Goal: Information Seeking & Learning: Find specific fact

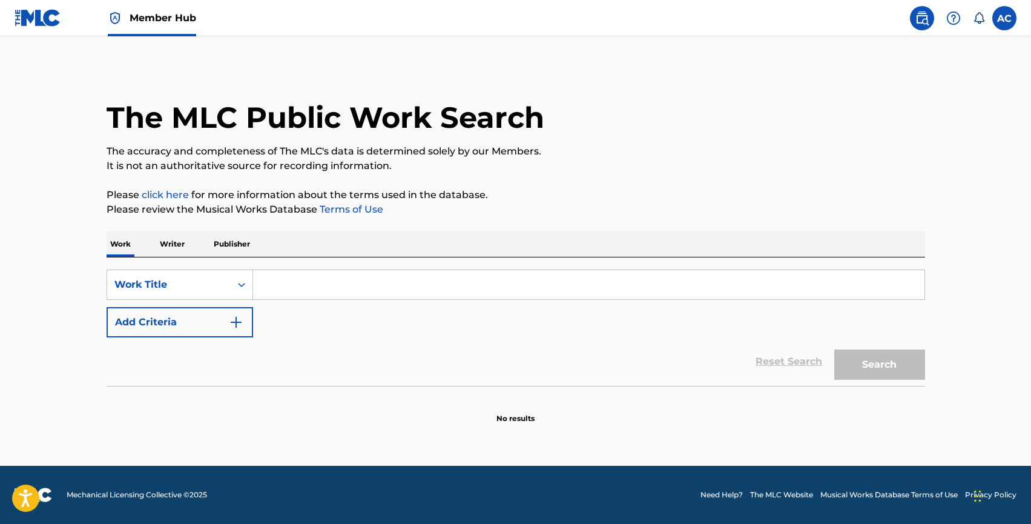
click at [174, 248] on p "Writer" at bounding box center [172, 243] width 32 height 25
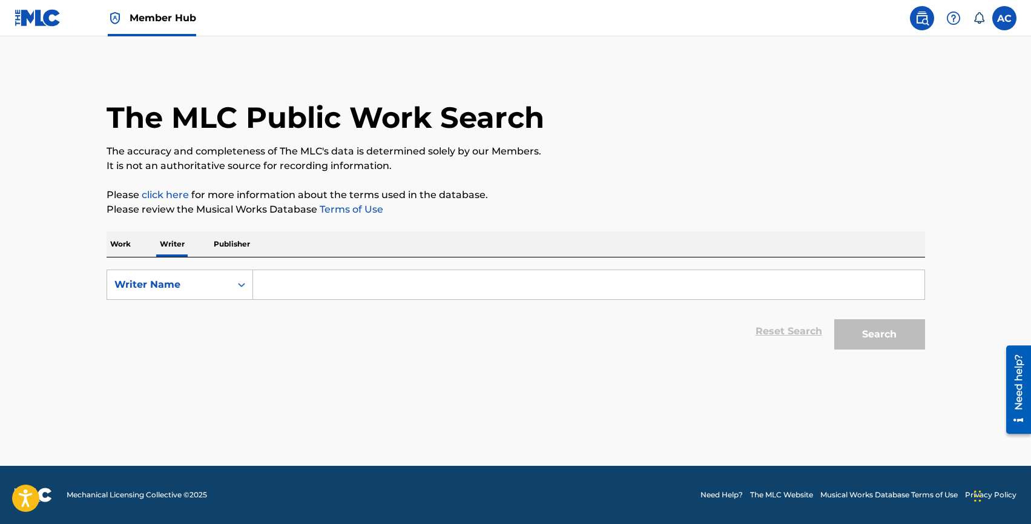
click at [136, 250] on div "Work Writer Publisher" at bounding box center [516, 243] width 818 height 25
click at [123, 249] on p "Work" at bounding box center [121, 243] width 28 height 25
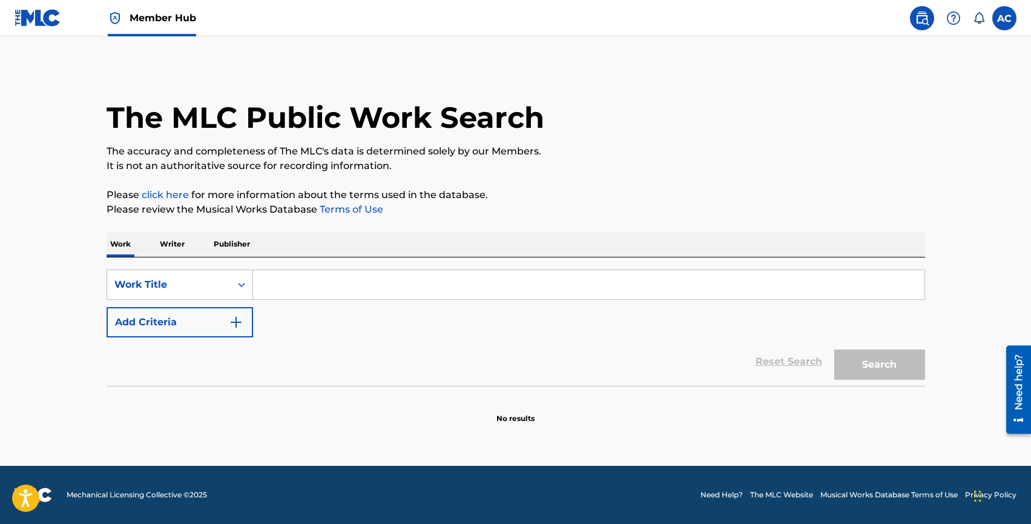
click at [182, 242] on p "Writer" at bounding box center [172, 243] width 32 height 25
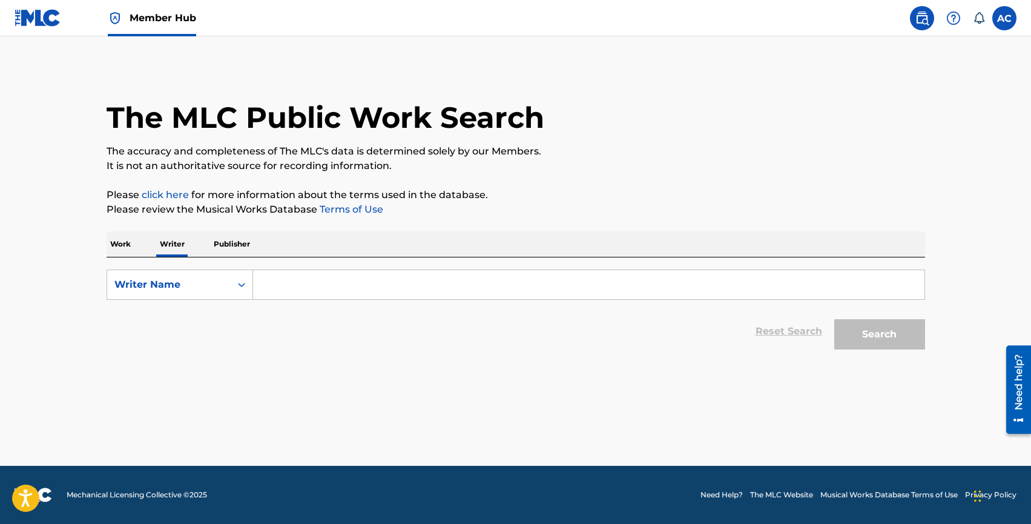
click at [289, 287] on input "Search Form" at bounding box center [588, 284] width 671 height 29
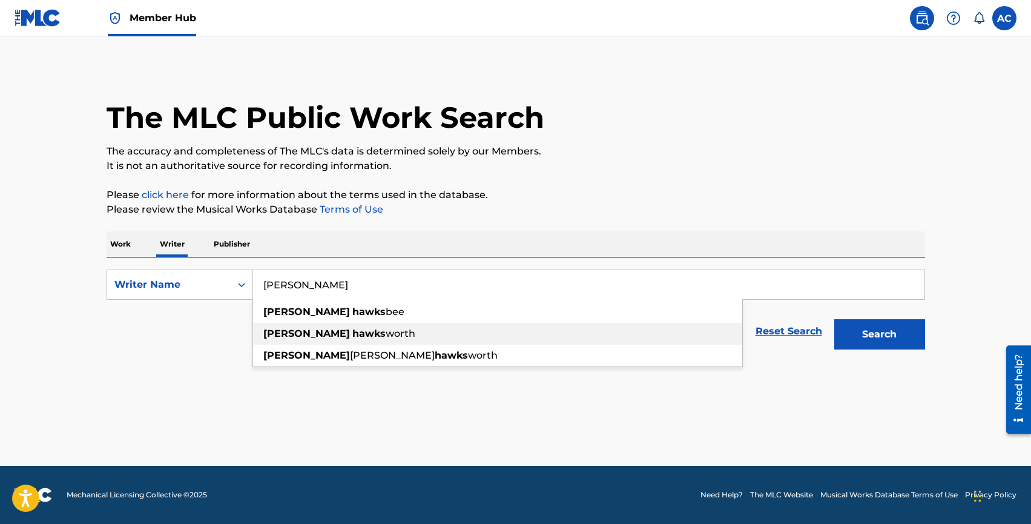
click at [352, 335] on strong "hawks" at bounding box center [368, 333] width 33 height 12
type input "paul hawksworth"
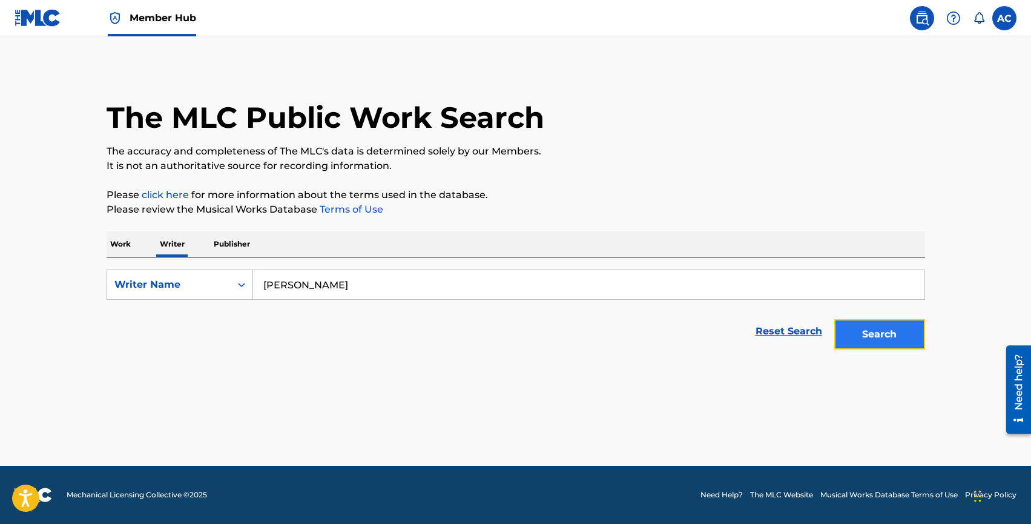
click at [863, 327] on button "Search" at bounding box center [879, 334] width 91 height 30
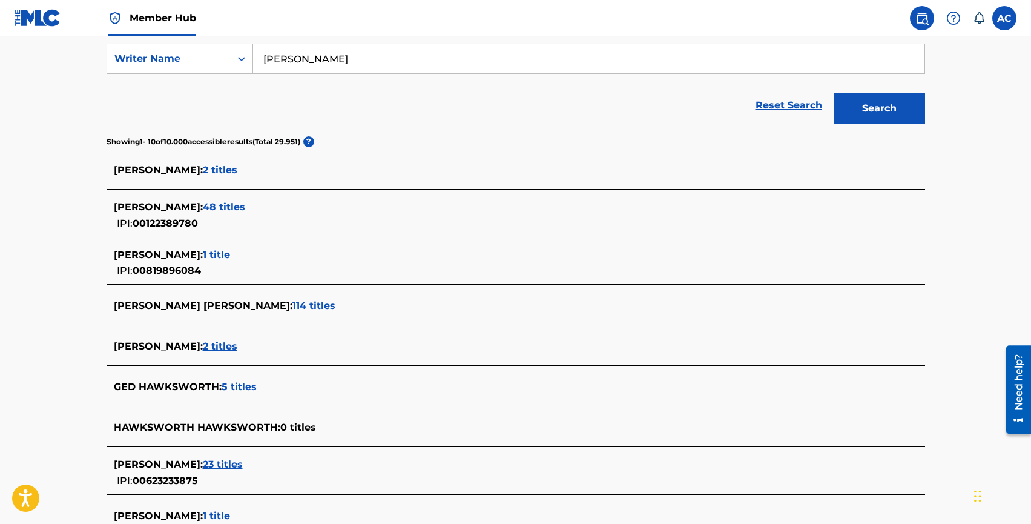
scroll to position [267, 0]
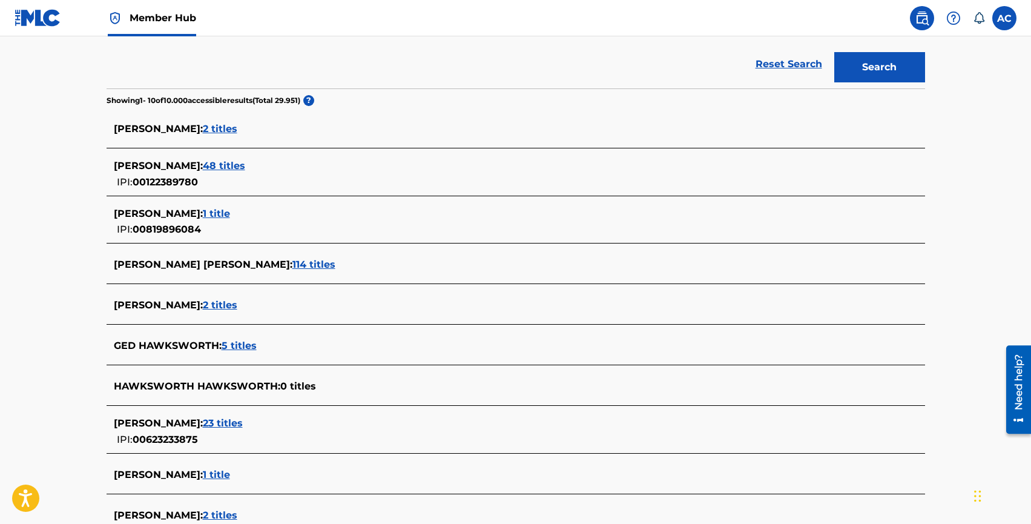
click at [243, 422] on span "23 titles" at bounding box center [223, 423] width 40 height 12
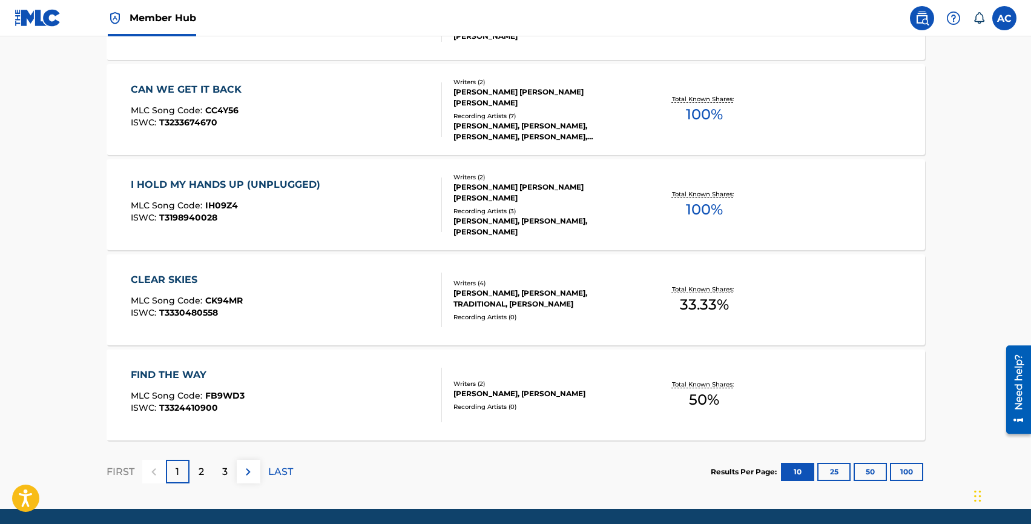
scroll to position [958, 0]
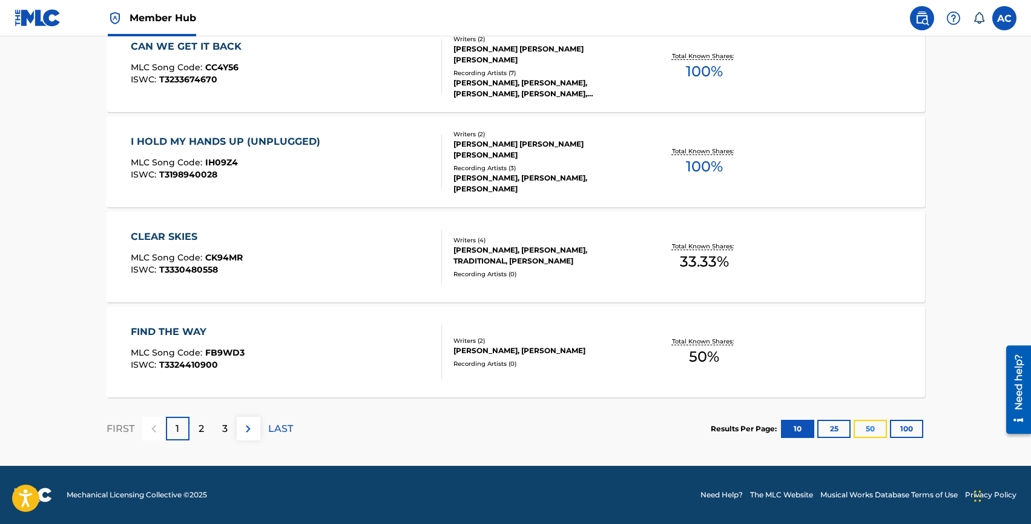
click at [879, 432] on button "50" at bounding box center [870, 429] width 33 height 18
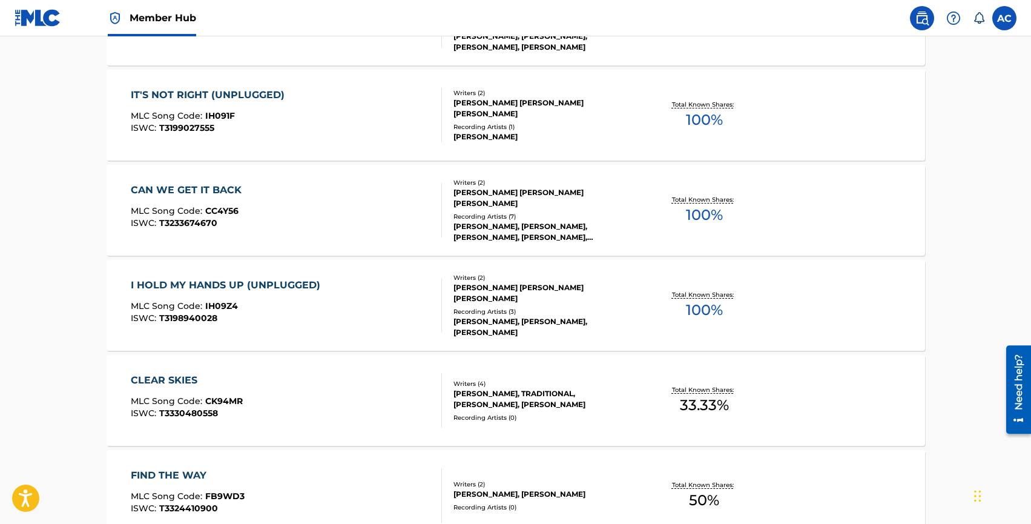
scroll to position [814, 0]
click at [214, 285] on div "I HOLD MY HANDS UP (UNPLUGGED)" at bounding box center [229, 285] width 196 height 15
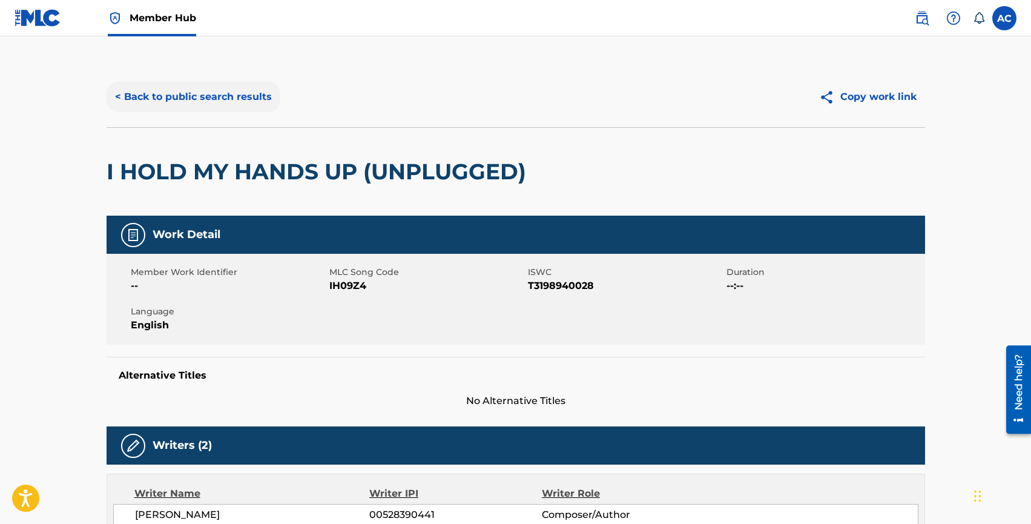
click at [182, 91] on button "< Back to public search results" at bounding box center [194, 97] width 174 height 30
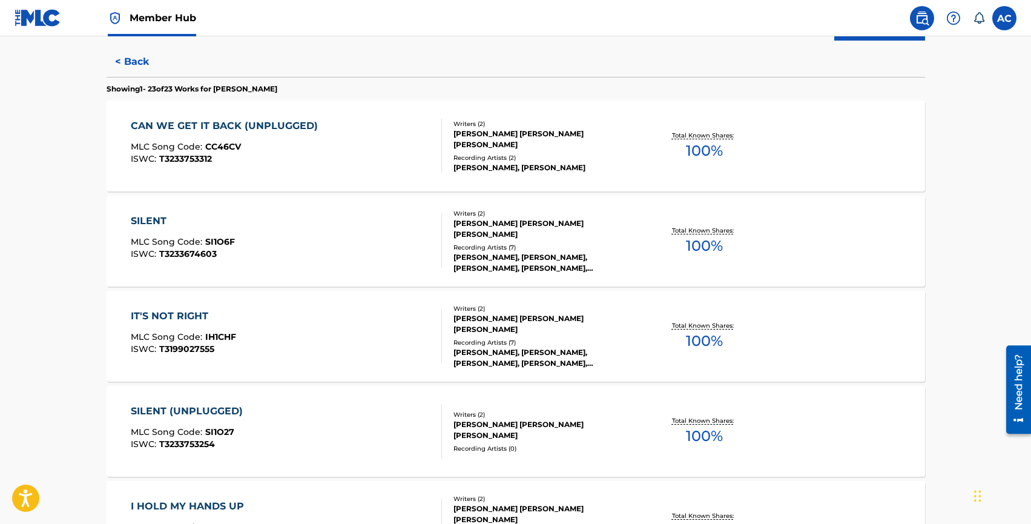
scroll to position [889, 0]
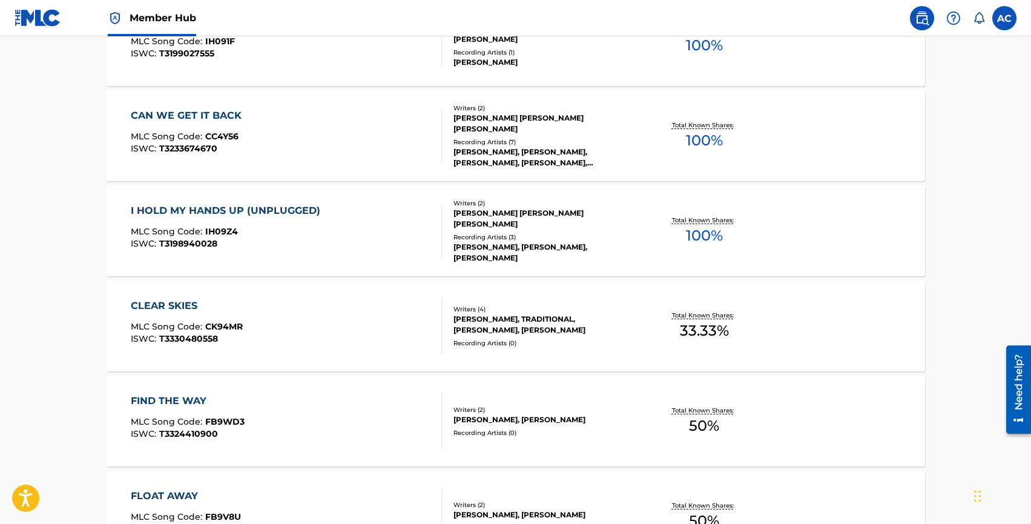
click at [163, 397] on div "FIND THE WAY" at bounding box center [188, 400] width 114 height 15
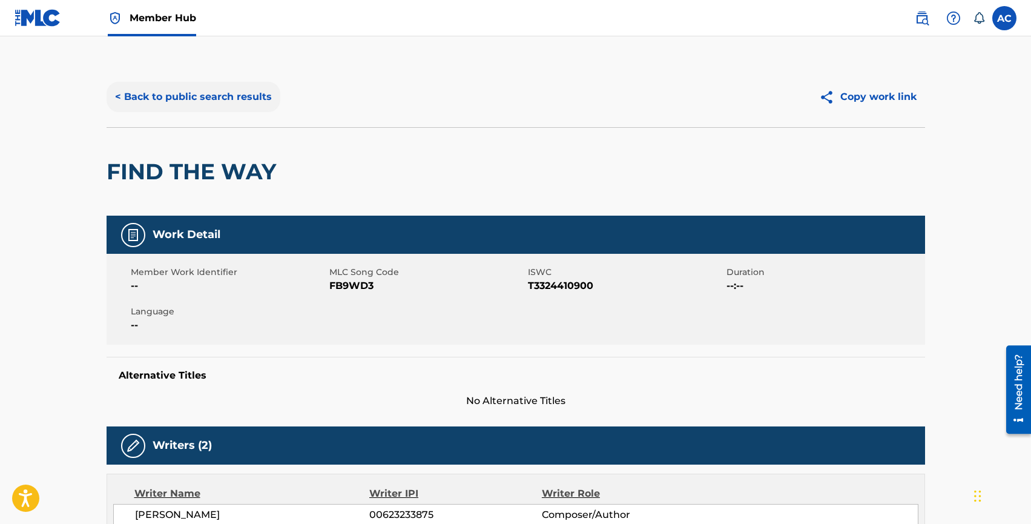
click at [162, 99] on button "< Back to public search results" at bounding box center [194, 97] width 174 height 30
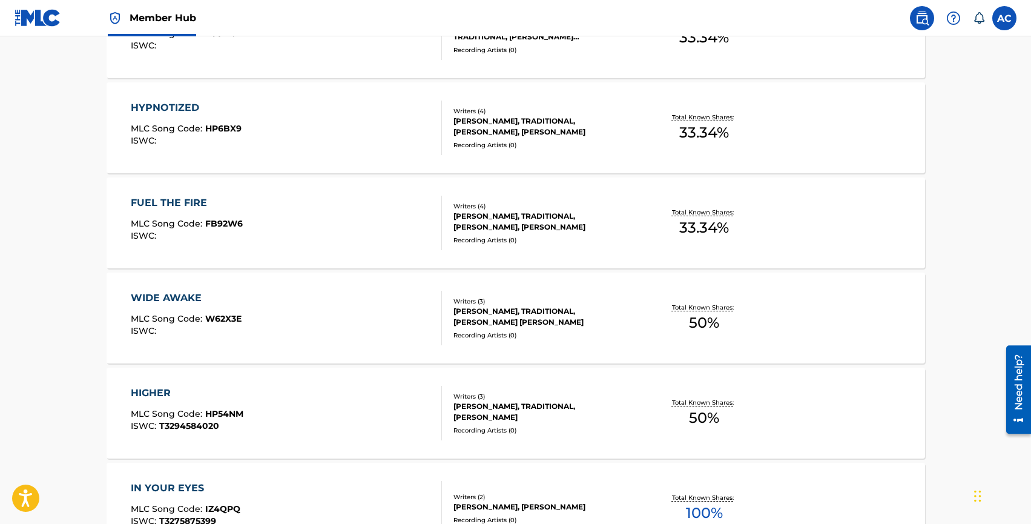
scroll to position [1942, 0]
click at [150, 391] on div "HIGHER" at bounding box center [187, 393] width 113 height 15
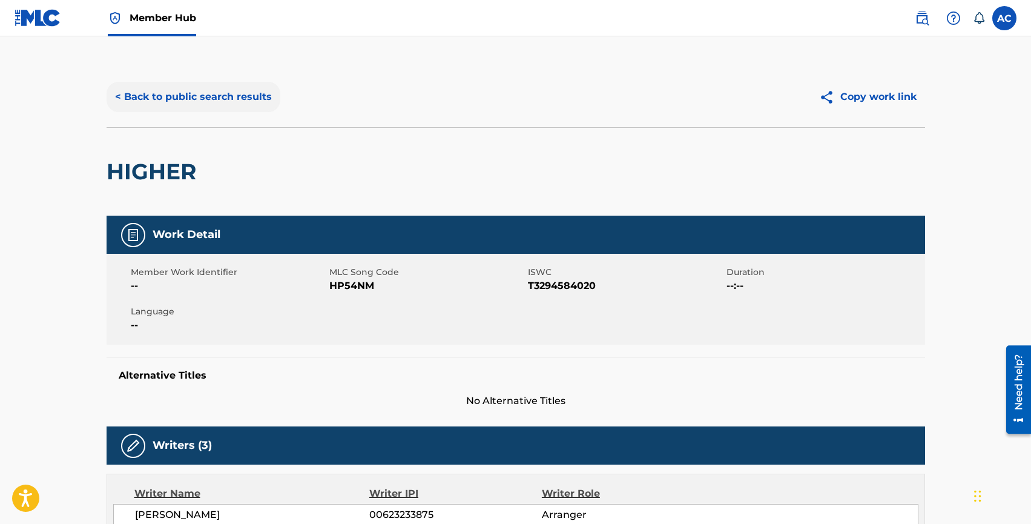
click at [143, 98] on button "< Back to public search results" at bounding box center [194, 97] width 174 height 30
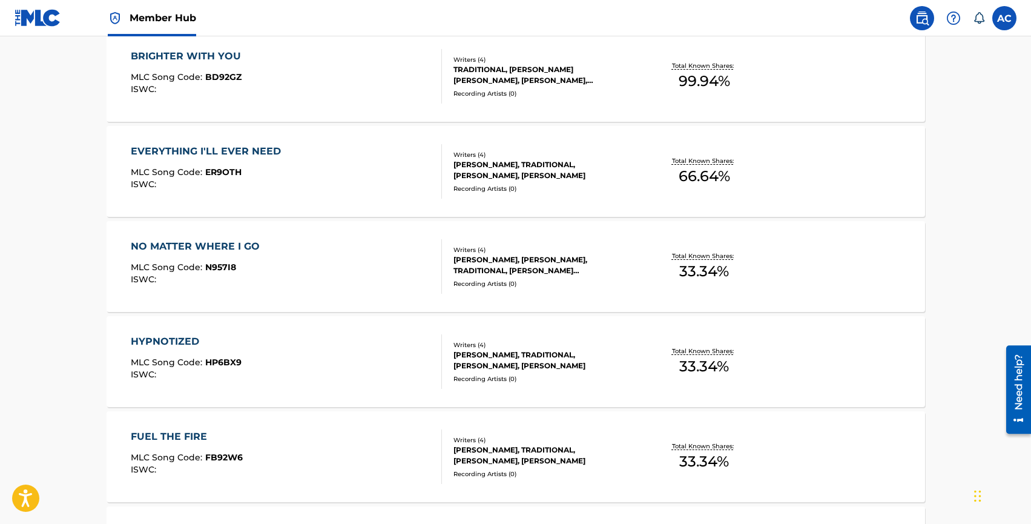
scroll to position [1767, 0]
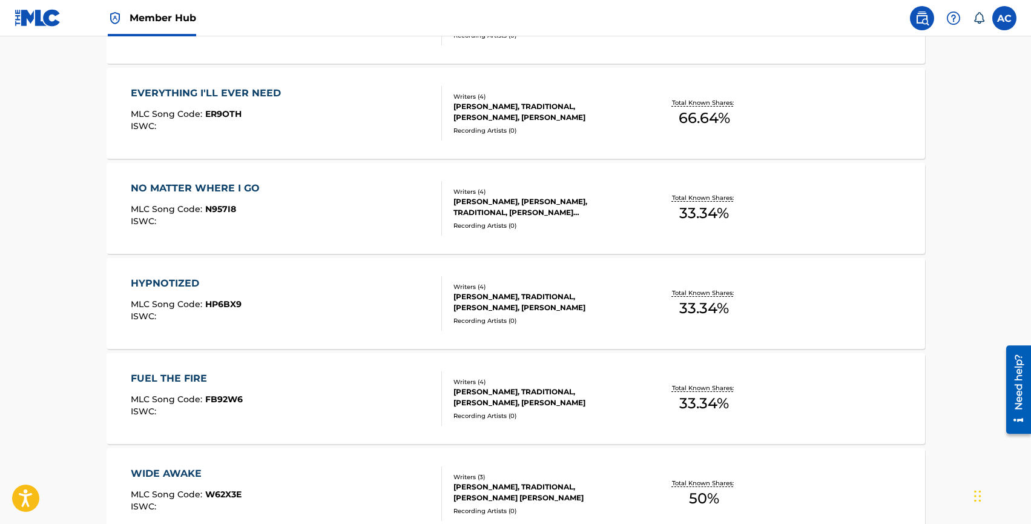
click at [165, 377] on div "FUEL THE FIRE" at bounding box center [187, 378] width 112 height 15
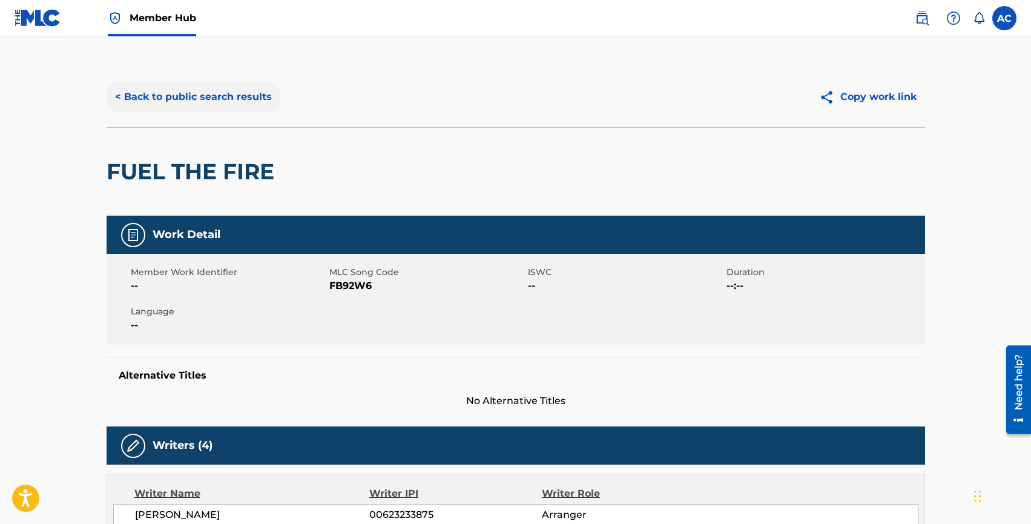
click at [151, 85] on button "< Back to public search results" at bounding box center [194, 97] width 174 height 30
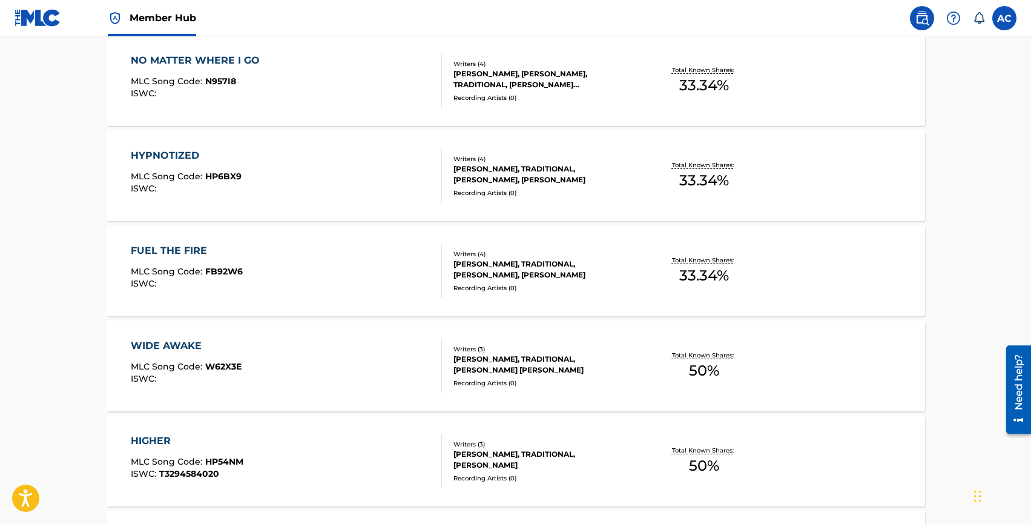
click at [176, 152] on div "HYPNOTIZED" at bounding box center [186, 155] width 111 height 15
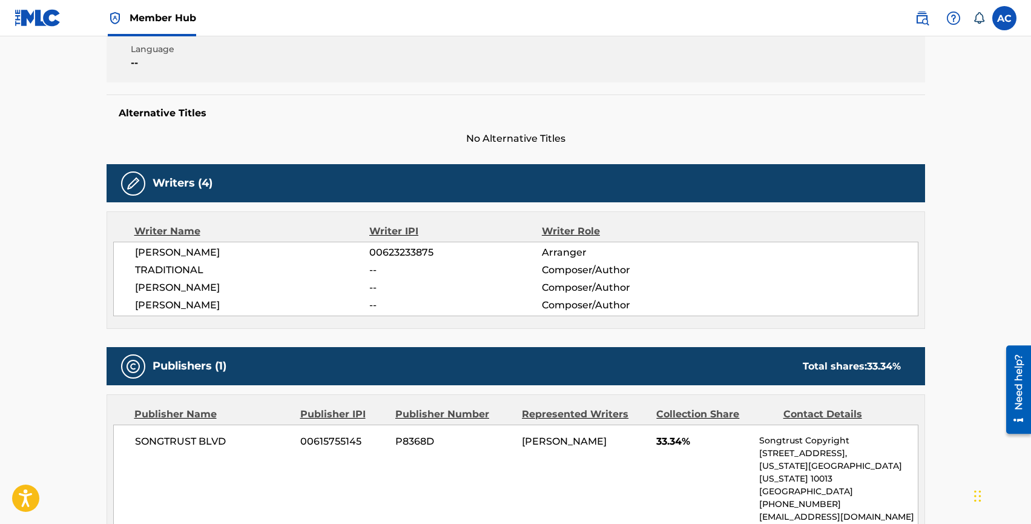
scroll to position [266, 0]
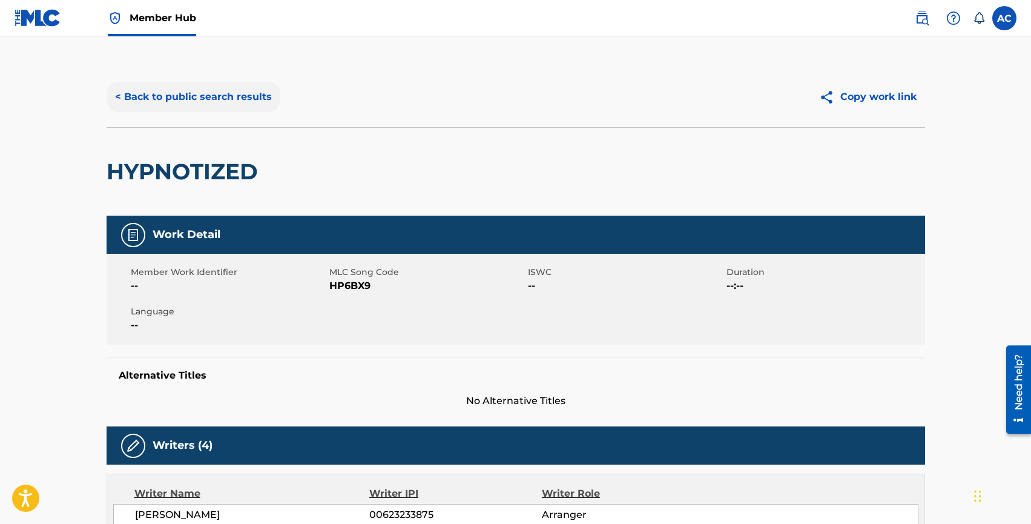
click at [139, 100] on button "< Back to public search results" at bounding box center [194, 97] width 174 height 30
